Goal: Navigation & Orientation: Find specific page/section

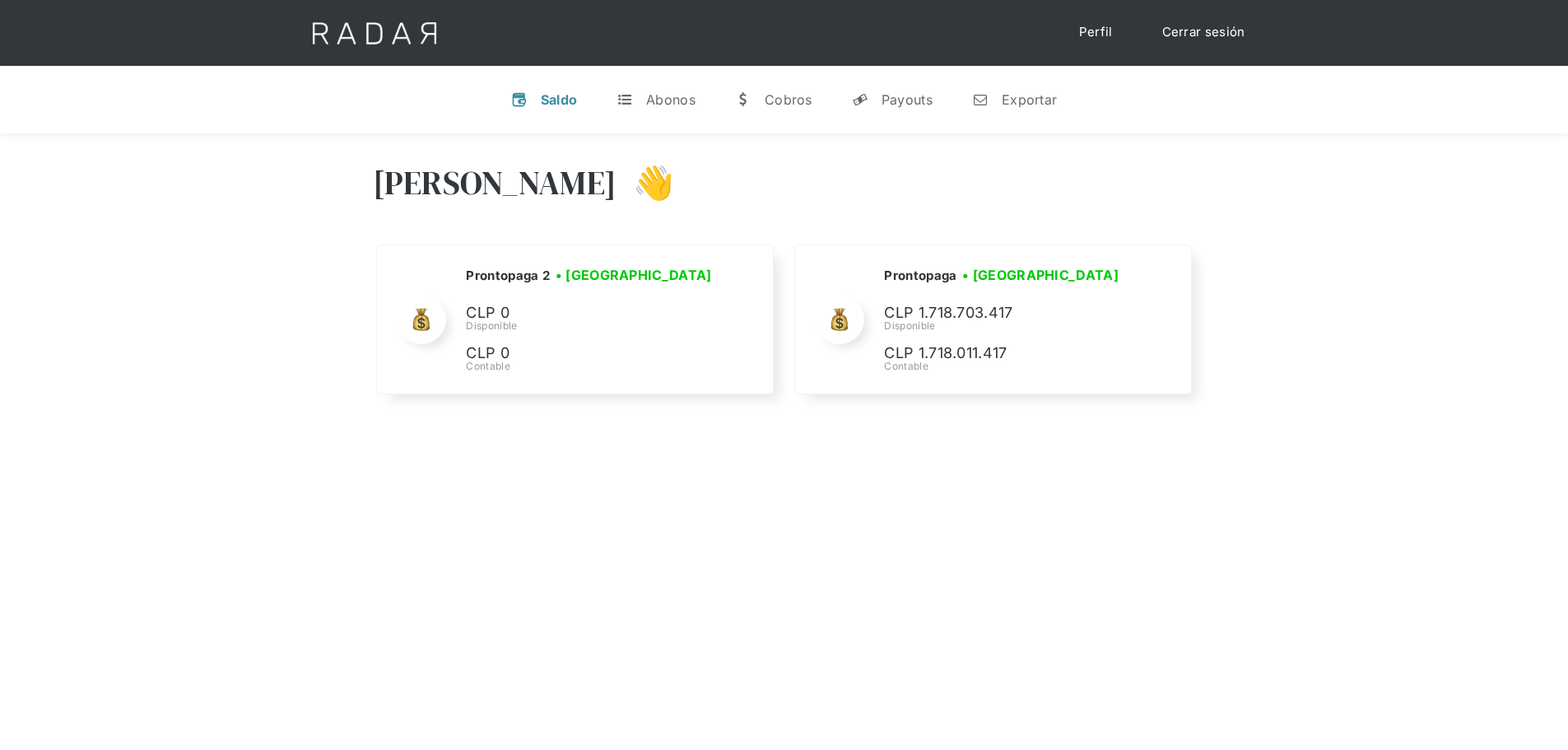
click at [1061, 188] on div "Hola José 👋" at bounding box center [784, 195] width 823 height 99
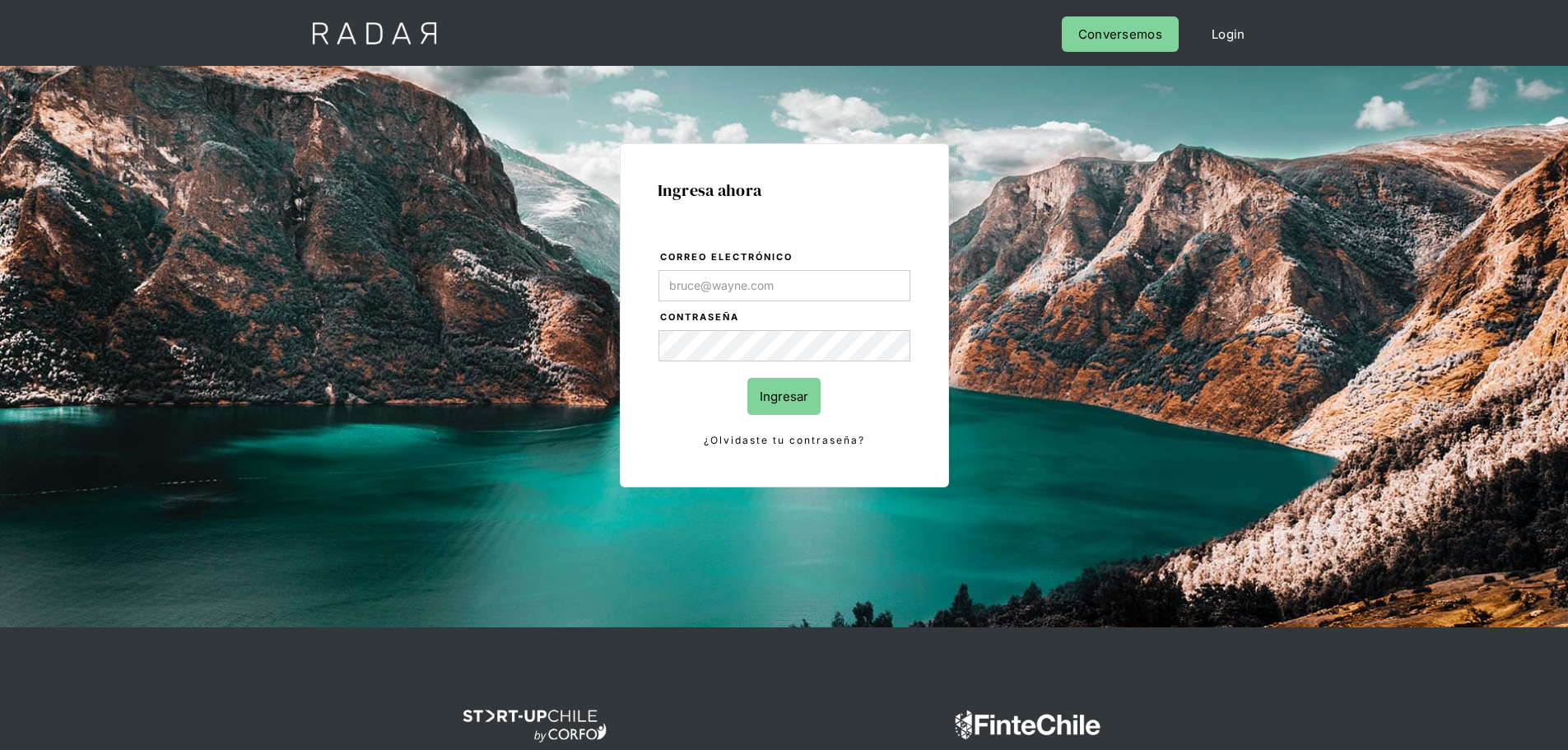
type input "[PERSON_NAME][EMAIL_ADDRESS][PERSON_NAME][DOMAIN_NAME]"
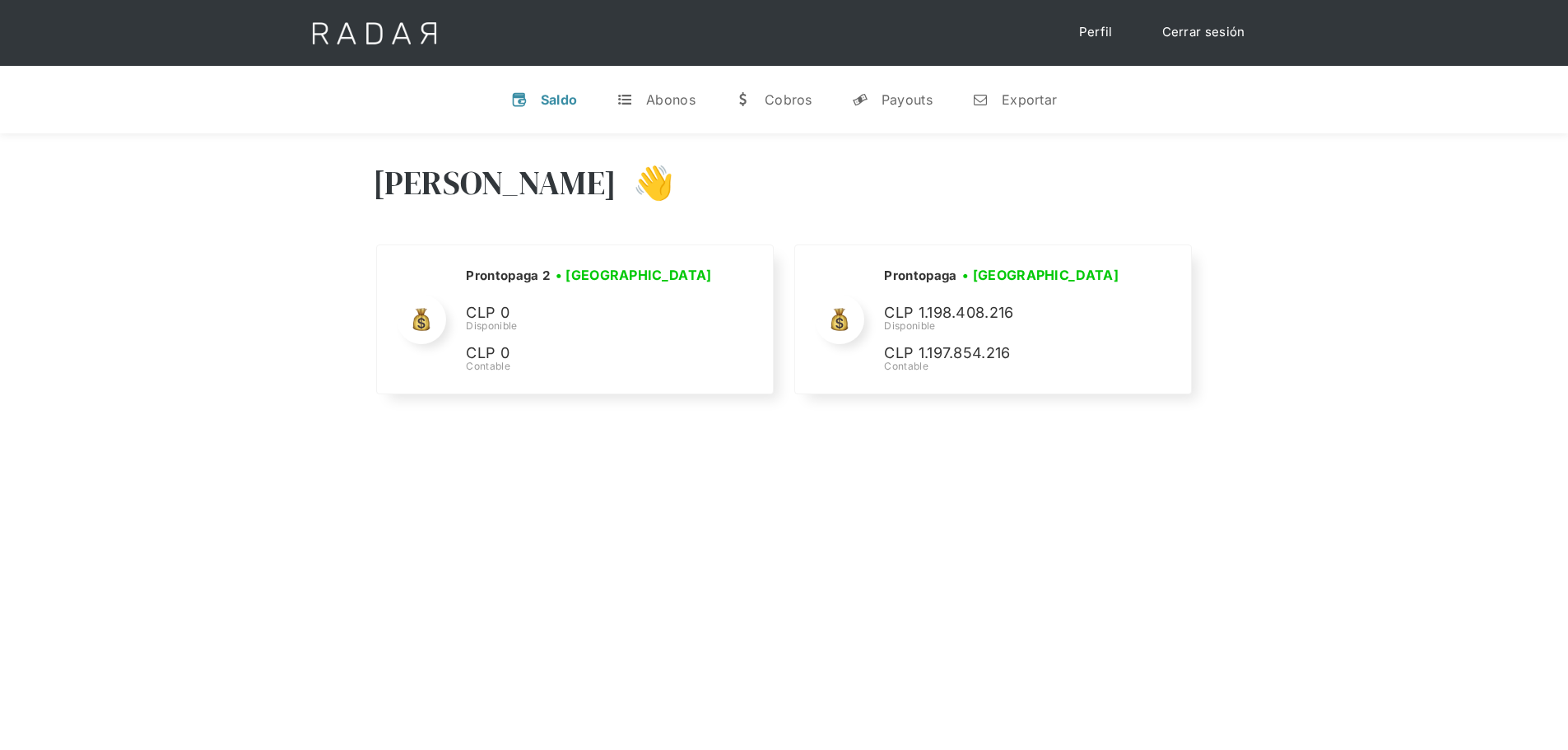
click at [1261, 354] on div "[PERSON_NAME] 👋 Cargando tus cuentas... Nombre de la empresa • [GEOGRAPHIC_DATA…" at bounding box center [784, 280] width 1568 height 295
click at [633, 470] on div "[PERSON_NAME] 👋 Cargando tus cuentas... Nombre de la empresa • [GEOGRAPHIC_DATA…" at bounding box center [784, 508] width 1568 height 750
